Goal: Task Accomplishment & Management: Manage account settings

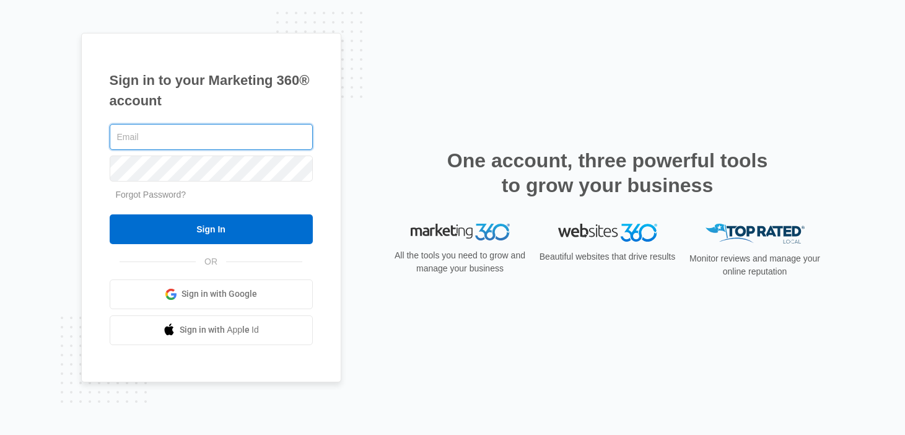
type input "[EMAIL_ADDRESS][DOMAIN_NAME]"
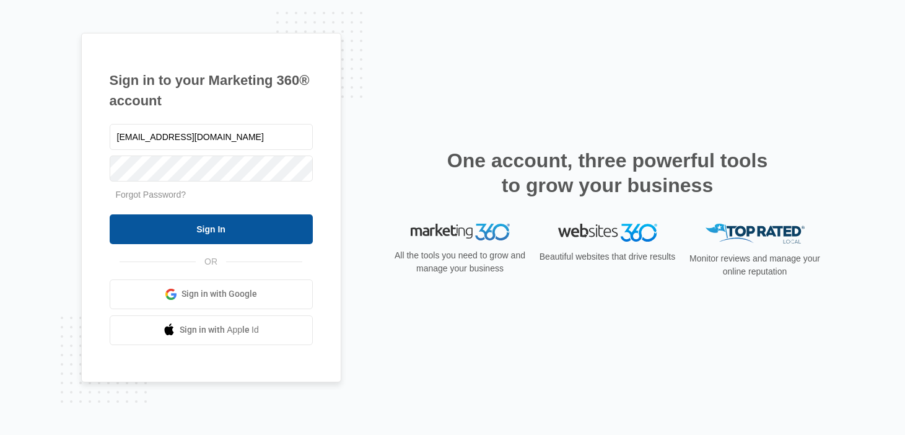
click at [276, 237] on input "Sign In" at bounding box center [211, 229] width 203 height 30
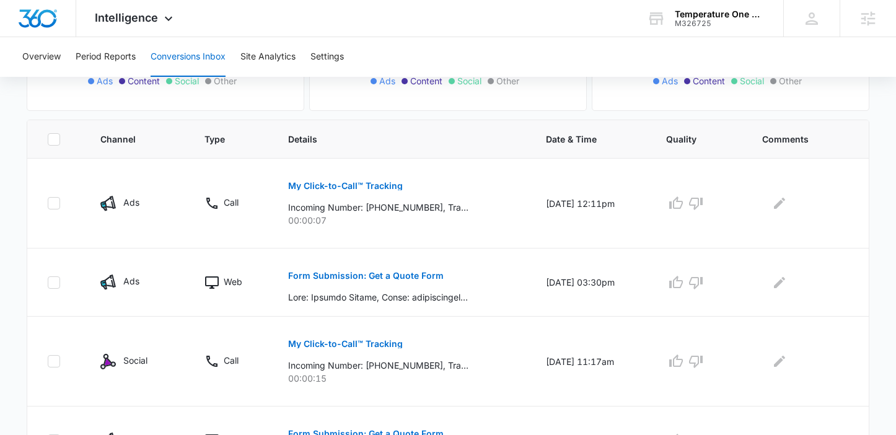
scroll to position [242, 0]
